Goal: Task Accomplishment & Management: Use online tool/utility

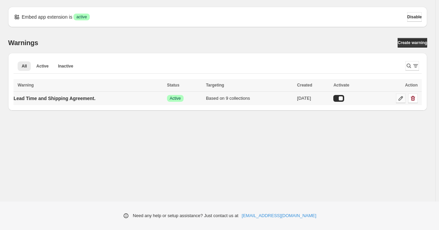
click at [399, 97] on icon at bounding box center [400, 98] width 7 height 7
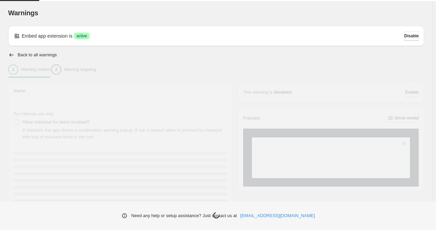
type input "**********"
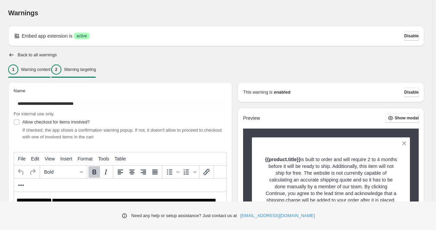
click at [92, 70] on p "Warning targeting" at bounding box center [80, 69] width 32 height 5
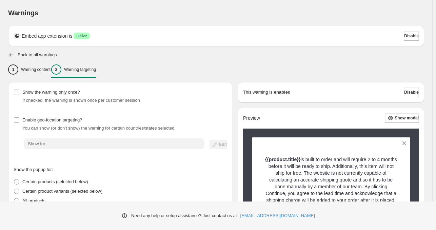
scroll to position [201, 0]
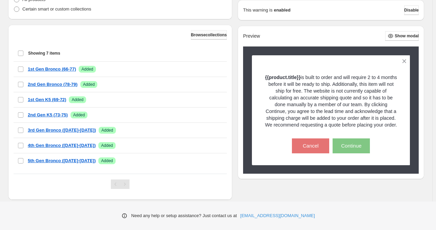
click at [202, 34] on span "Browse collections" at bounding box center [209, 34] width 36 height 5
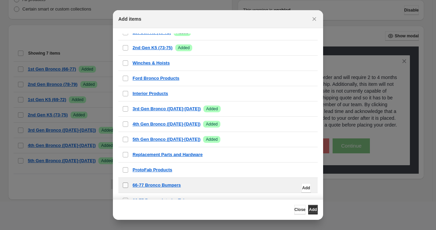
scroll to position [244, 0]
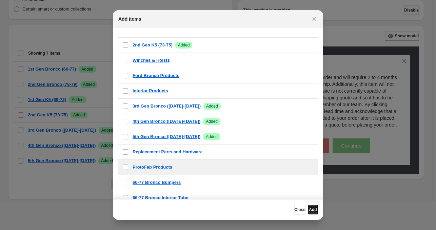
click at [312, 208] on span "Add" at bounding box center [313, 209] width 8 height 5
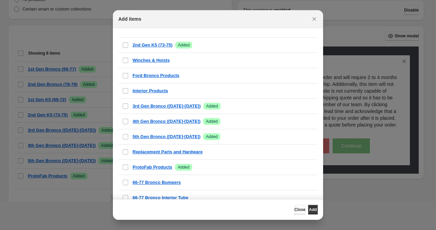
click at [294, 212] on span "Close" at bounding box center [299, 209] width 11 height 5
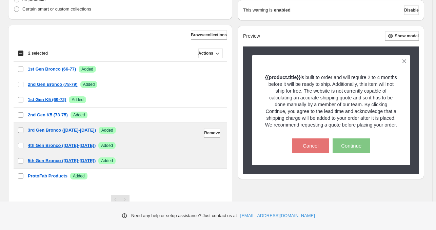
click at [19, 126] on label "checkbox" at bounding box center [21, 130] width 14 height 15
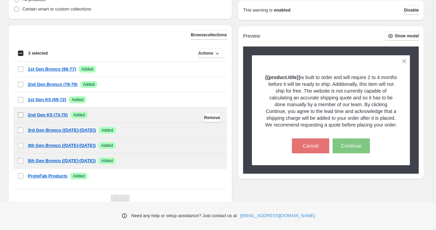
click at [19, 110] on label "checkbox" at bounding box center [21, 114] width 14 height 15
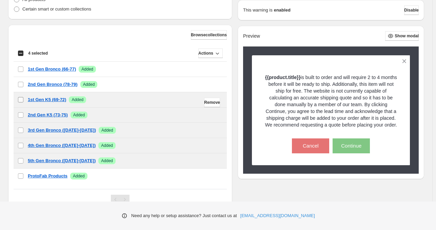
click at [19, 95] on label "checkbox" at bounding box center [21, 99] width 14 height 15
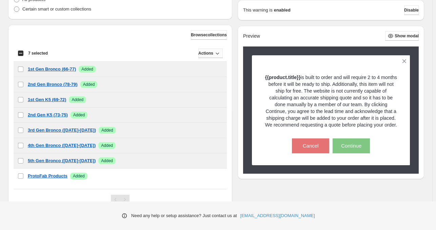
click at [215, 52] on icon "button" at bounding box center [217, 53] width 7 height 7
click at [213, 69] on span "Remove" at bounding box center [208, 67] width 16 height 5
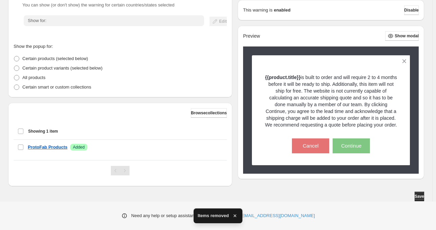
scroll to position [123, 0]
click at [419, 197] on span "Save" at bounding box center [418, 196] width 9 height 5
click at [417, 196] on span "Save" at bounding box center [418, 196] width 9 height 5
